Goal: Information Seeking & Learning: Check status

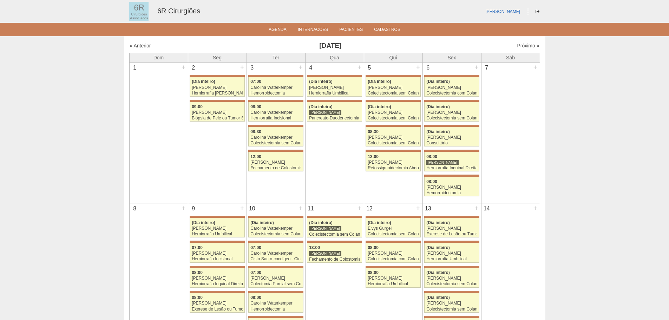
click at [517, 45] on link "Próximo »" at bounding box center [528, 46] width 22 height 6
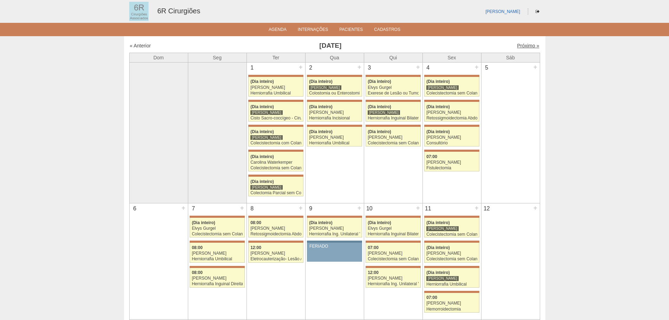
drag, startPoint x: 0, startPoint y: 0, endPoint x: 517, endPoint y: 45, distance: 518.6
click at [517, 45] on link "Próximo »" at bounding box center [528, 46] width 22 height 6
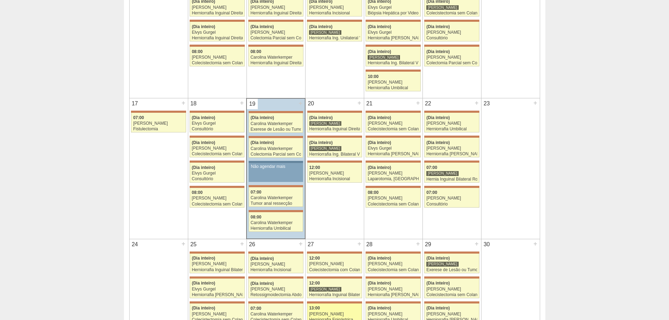
scroll to position [386, 0]
